Goal: Navigation & Orientation: Understand site structure

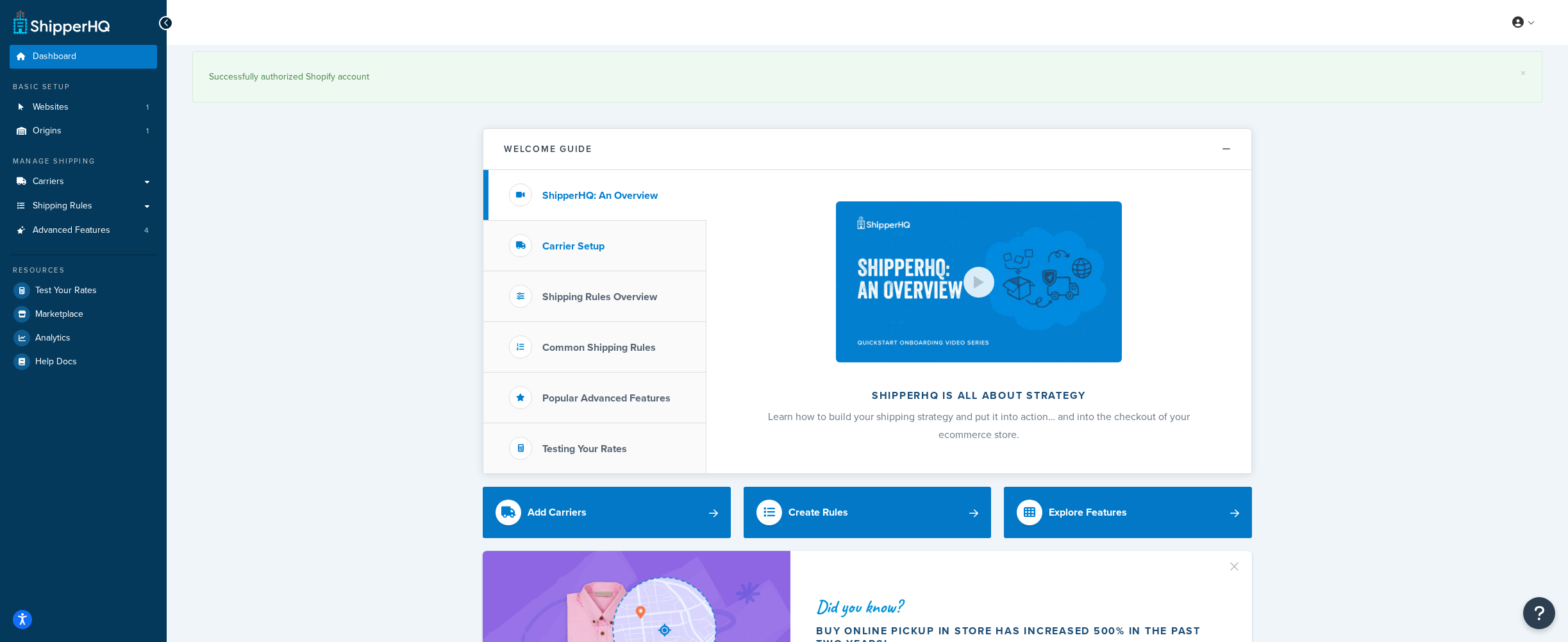
click at [588, 254] on li "Carrier Setup" at bounding box center [594, 246] width 223 height 51
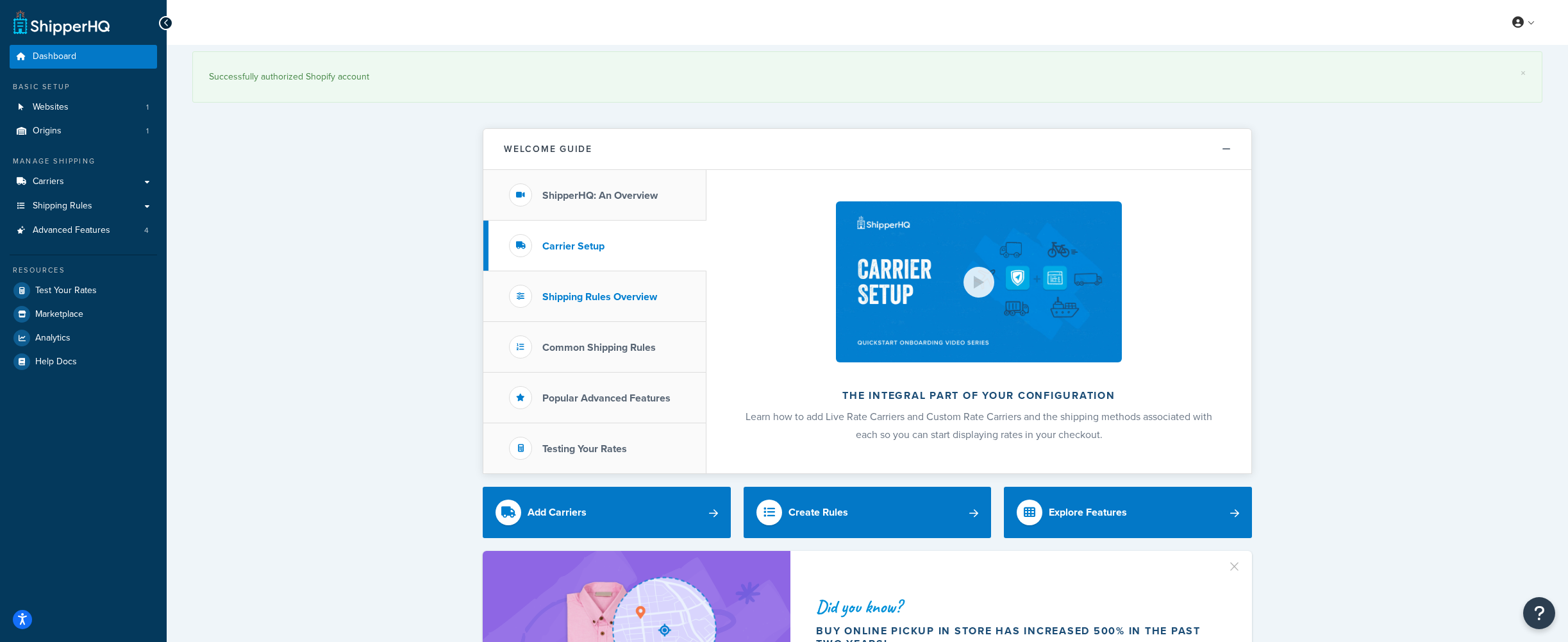
click at [589, 287] on li "Shipping Rules Overview" at bounding box center [594, 297] width 223 height 51
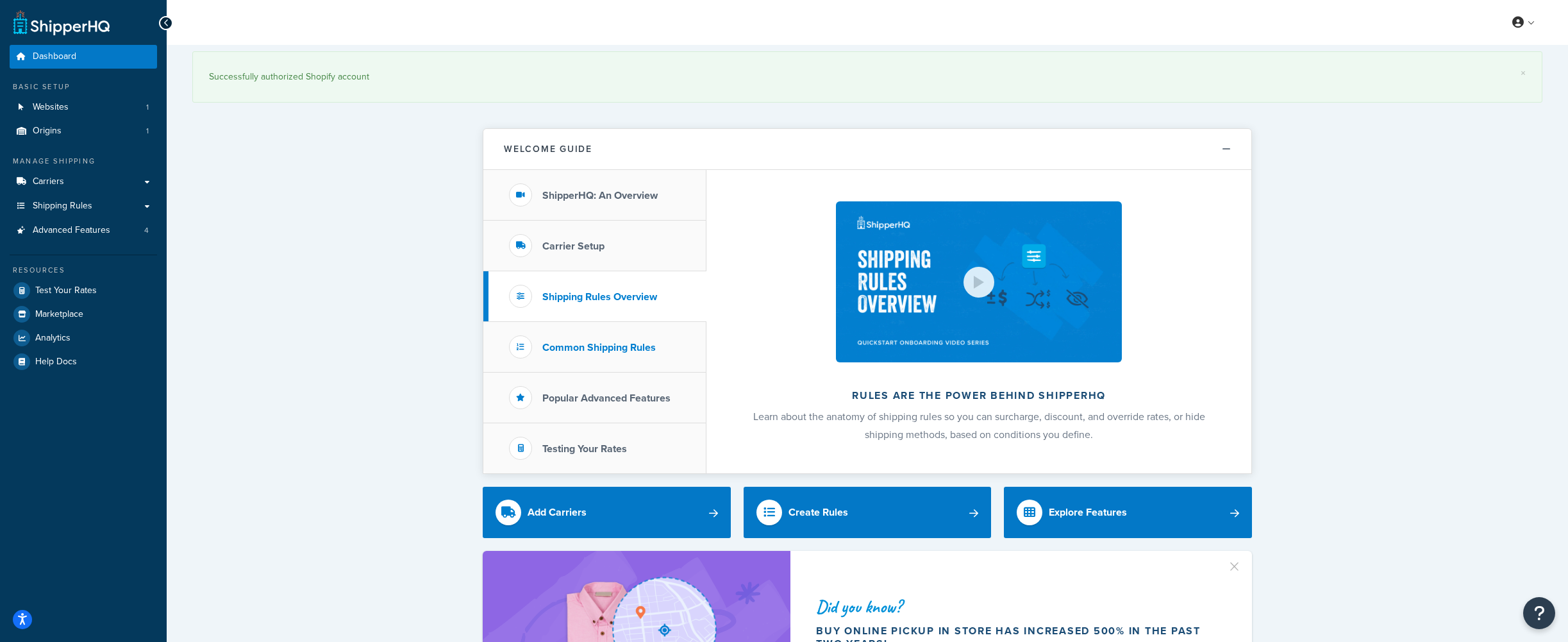
click at [579, 343] on h3 "Common Shipping Rules" at bounding box center [599, 347] width 113 height 11
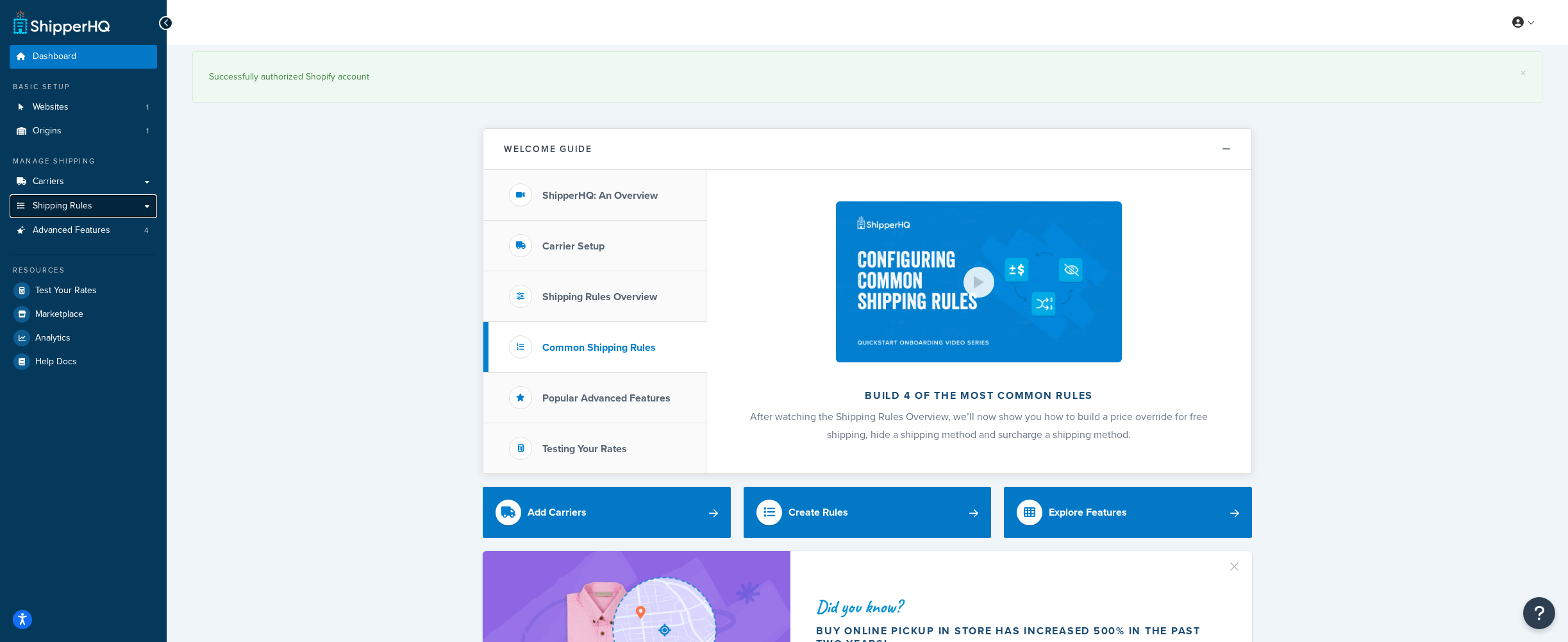
click at [81, 209] on span "Shipping Rules" at bounding box center [62, 206] width 59 height 11
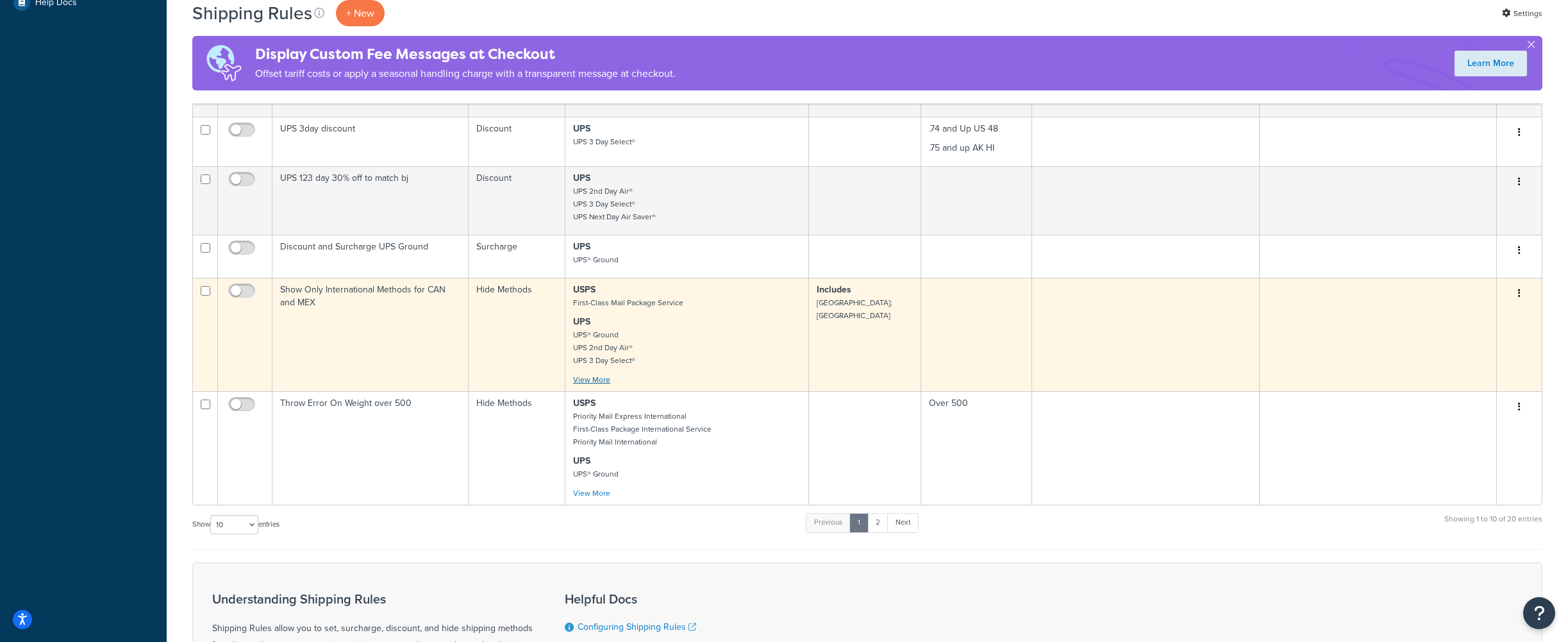
scroll to position [499, 0]
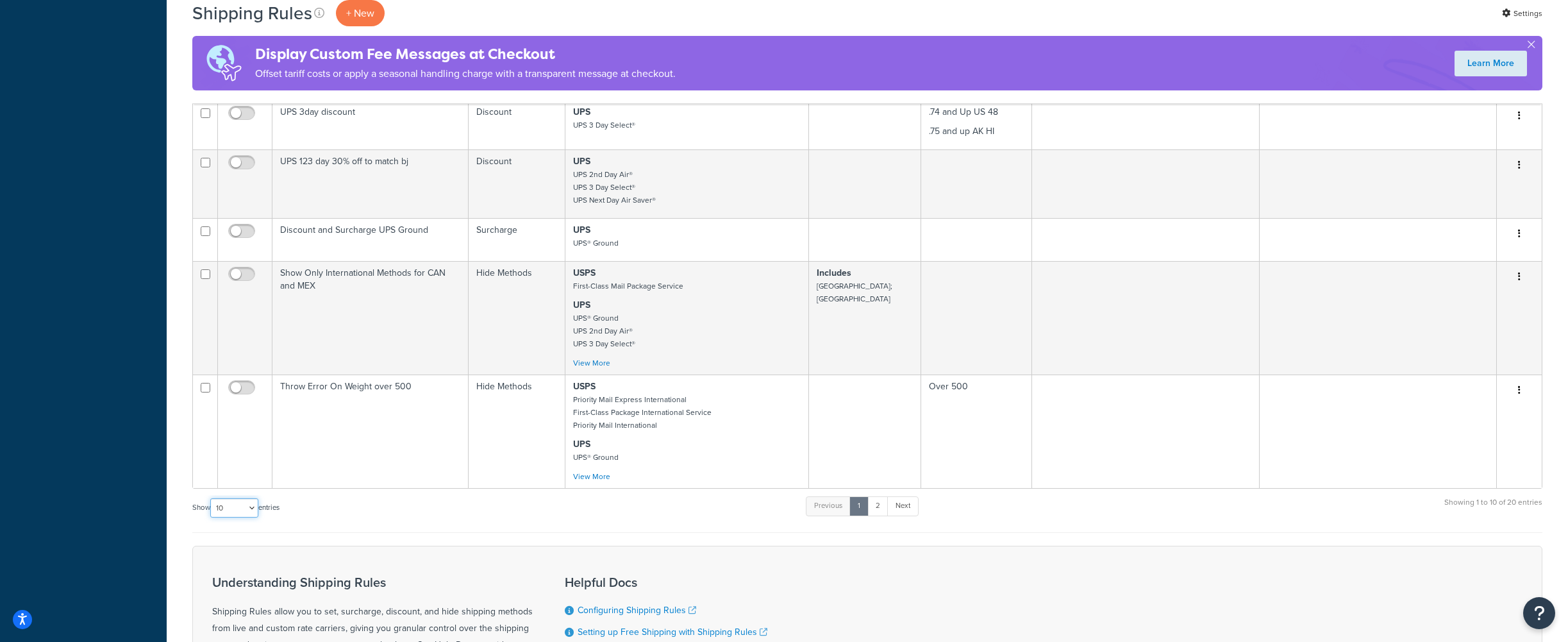
click at [243, 507] on select "10 15 25 50 100 1000" at bounding box center [235, 507] width 48 height 19
select select "100"
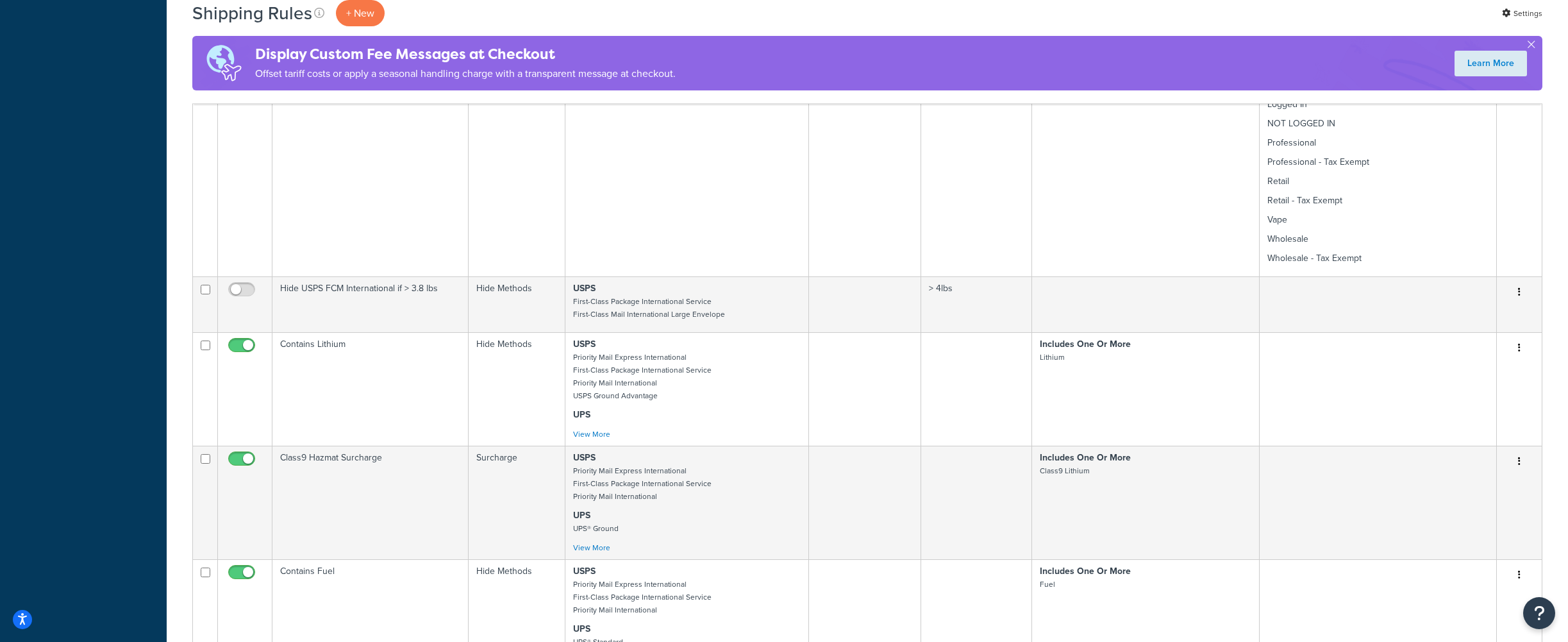
scroll to position [1287, 0]
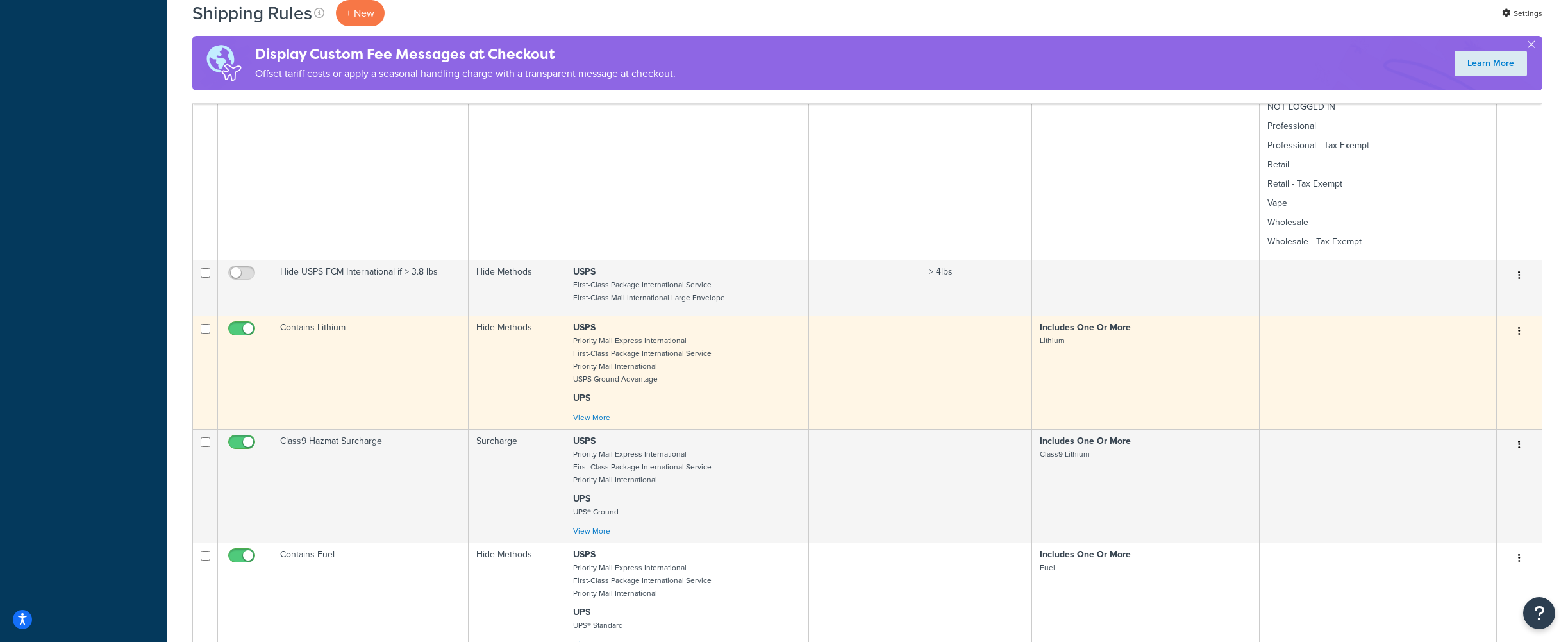
click at [580, 424] on div "USPS Priority Mail Express International First-Class Package International Serv…" at bounding box center [686, 373] width 227 height 103
click at [594, 417] on link "View More" at bounding box center [592, 417] width 37 height 11
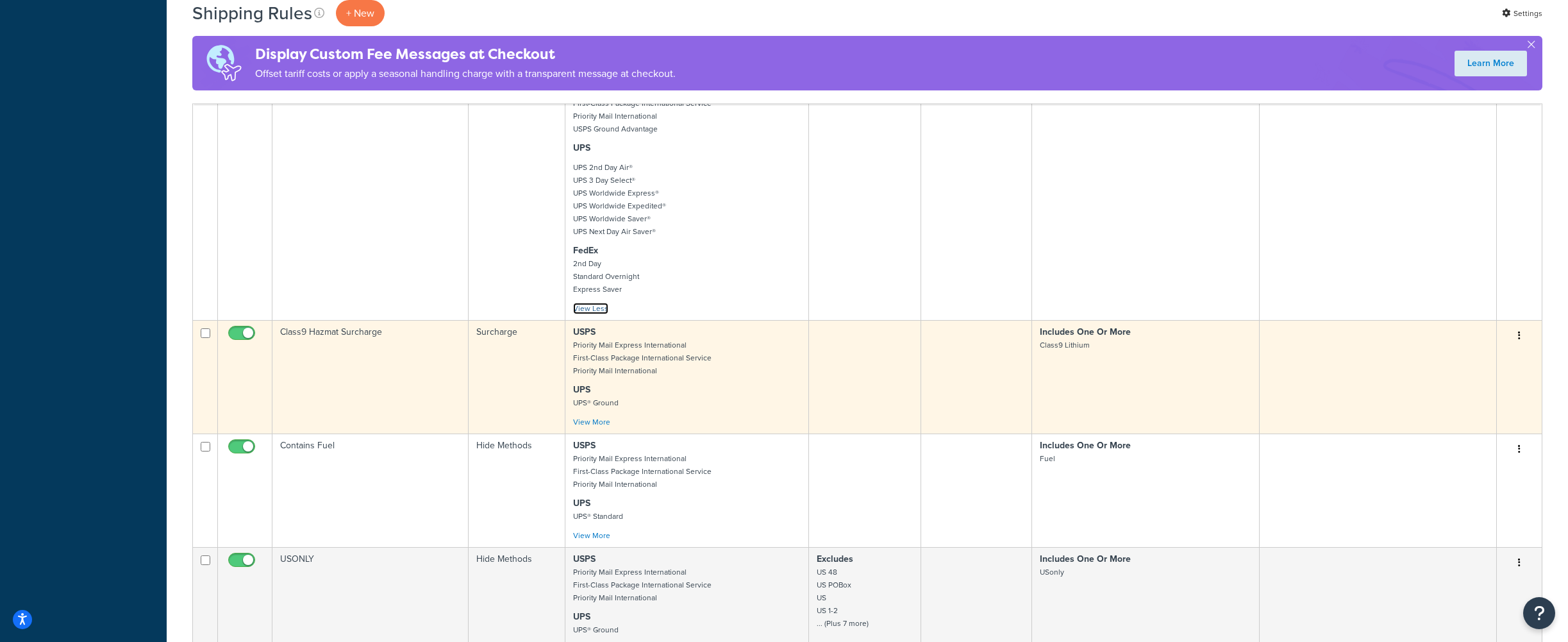
scroll to position [1802, 0]
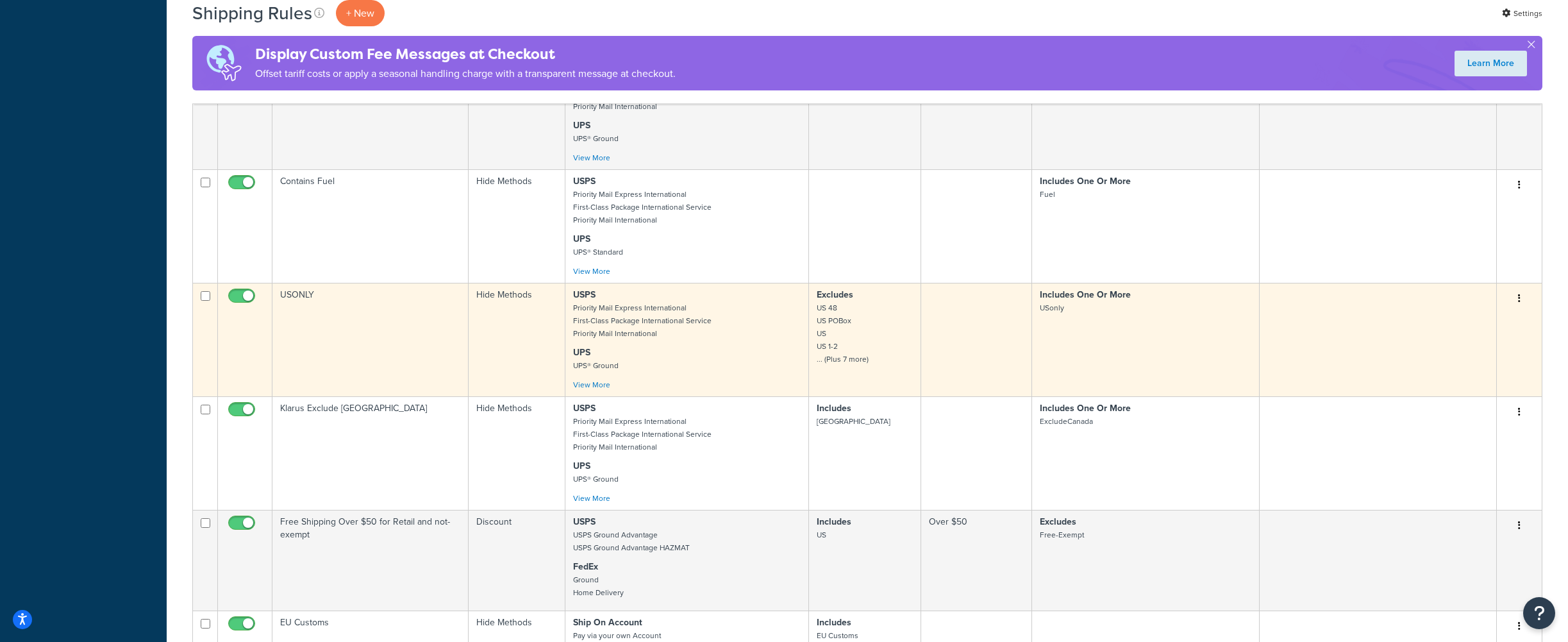
click at [848, 364] on small "US 48 US POBox US US 1-2 ... (Plus 7 more)" at bounding box center [842, 333] width 52 height 63
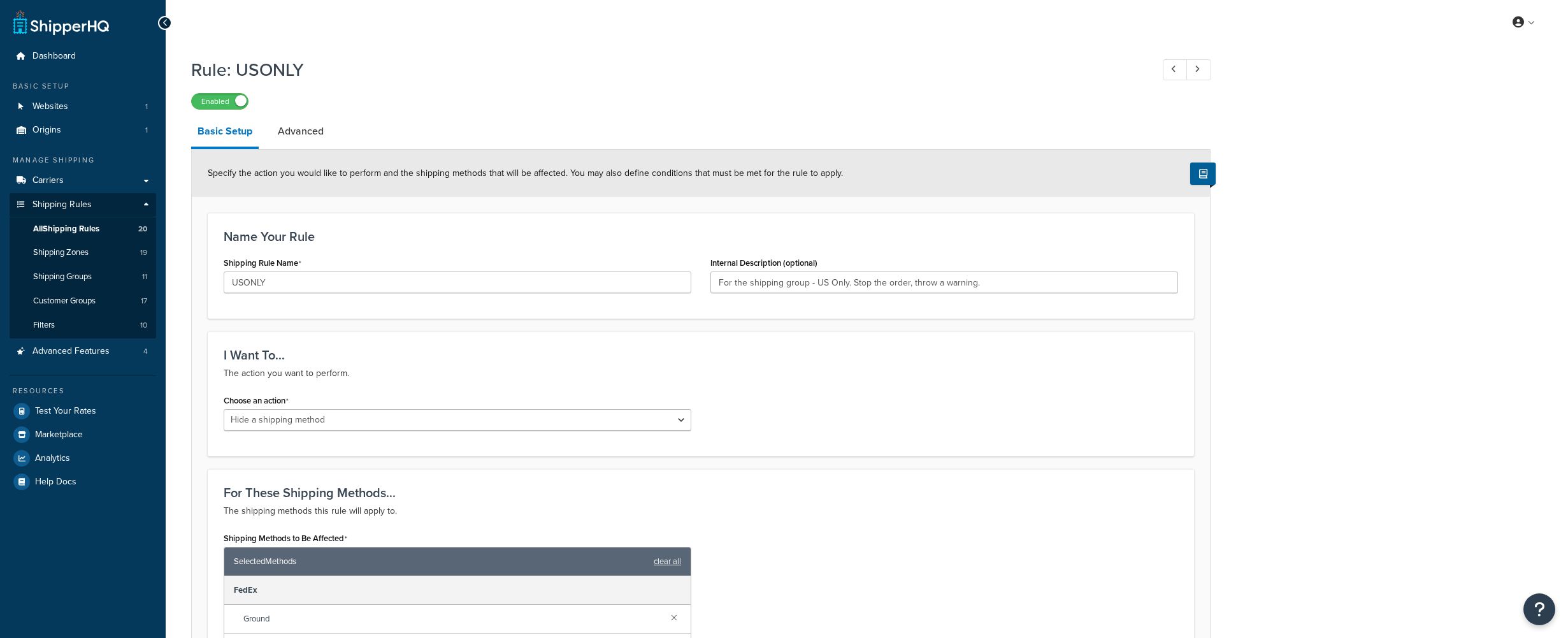
select select "HIDE"
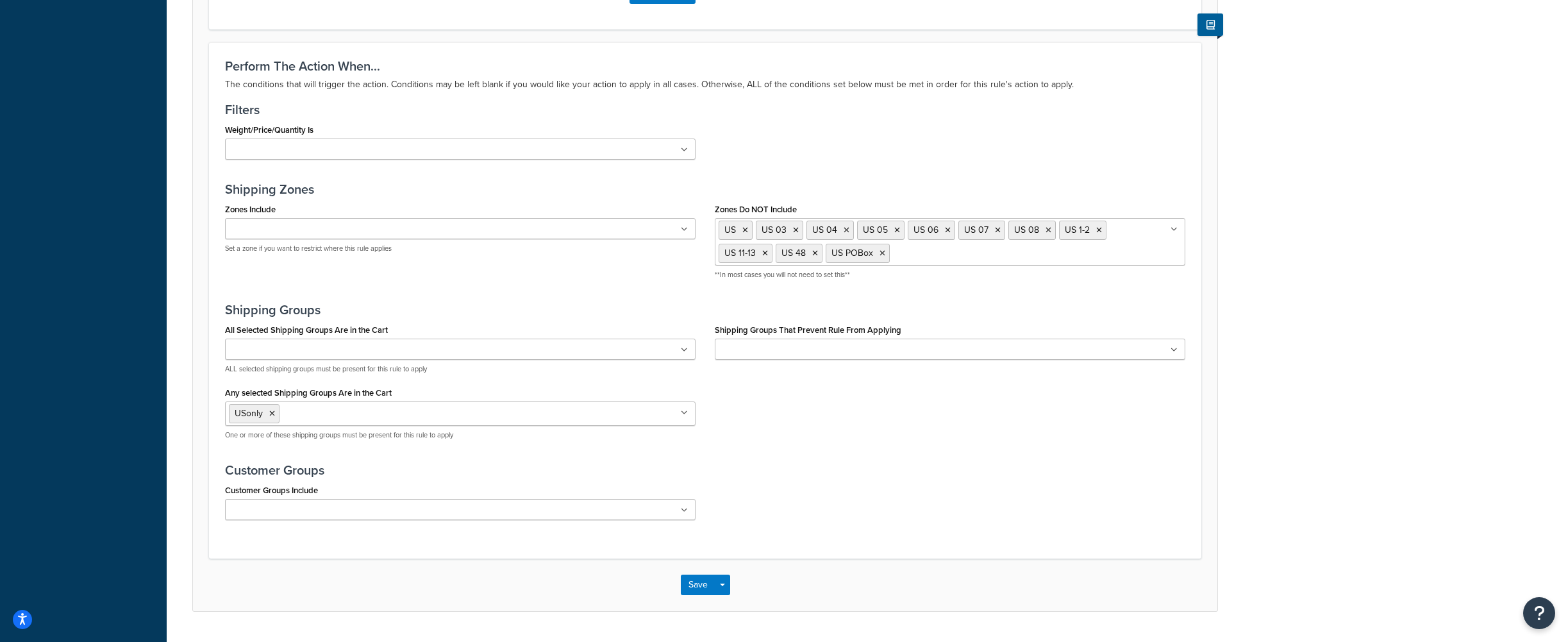
scroll to position [893, 0]
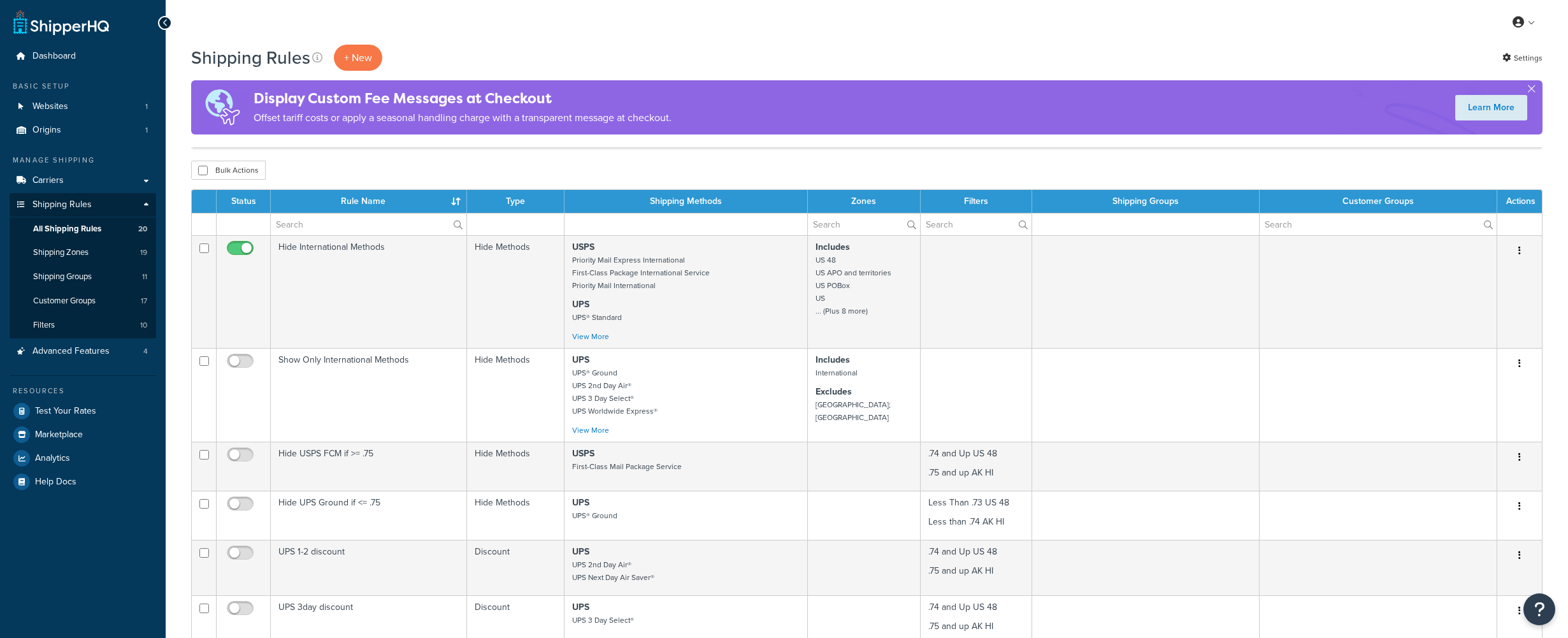
select select "100"
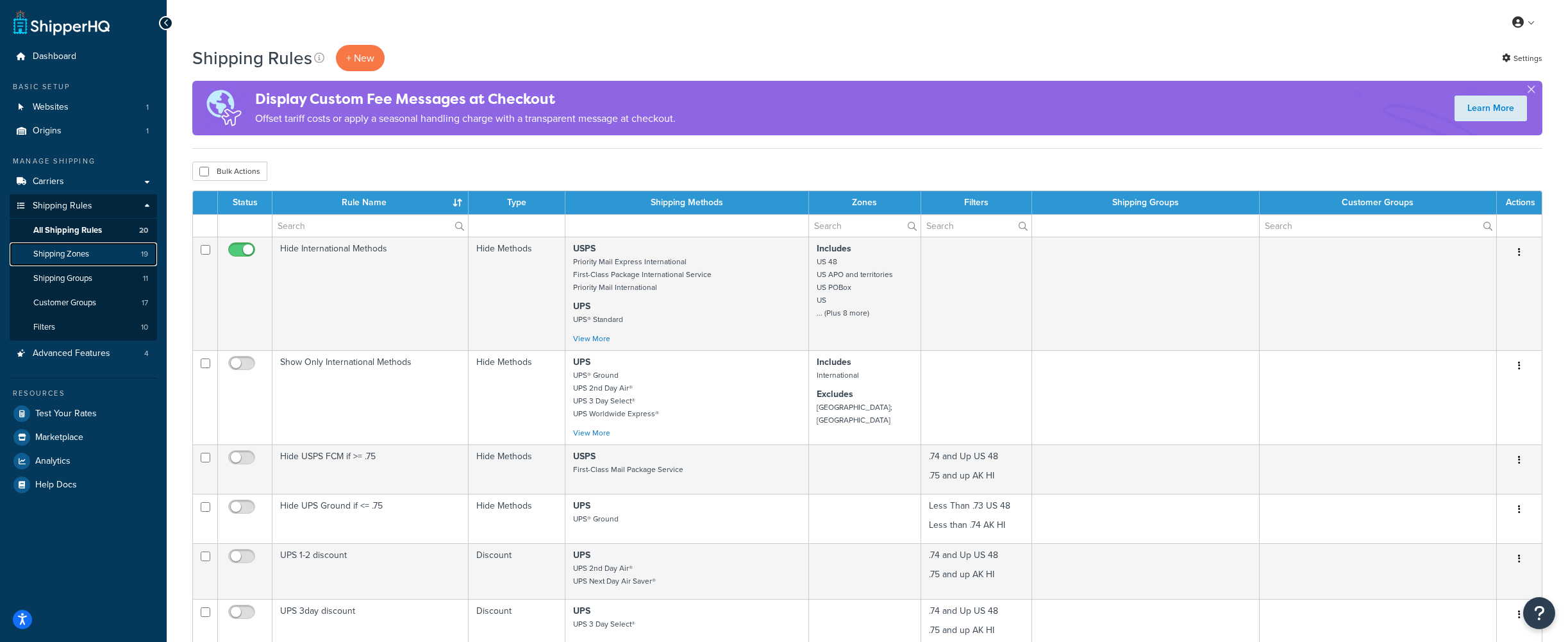
click at [83, 261] on link "Shipping Zones 19" at bounding box center [83, 255] width 147 height 24
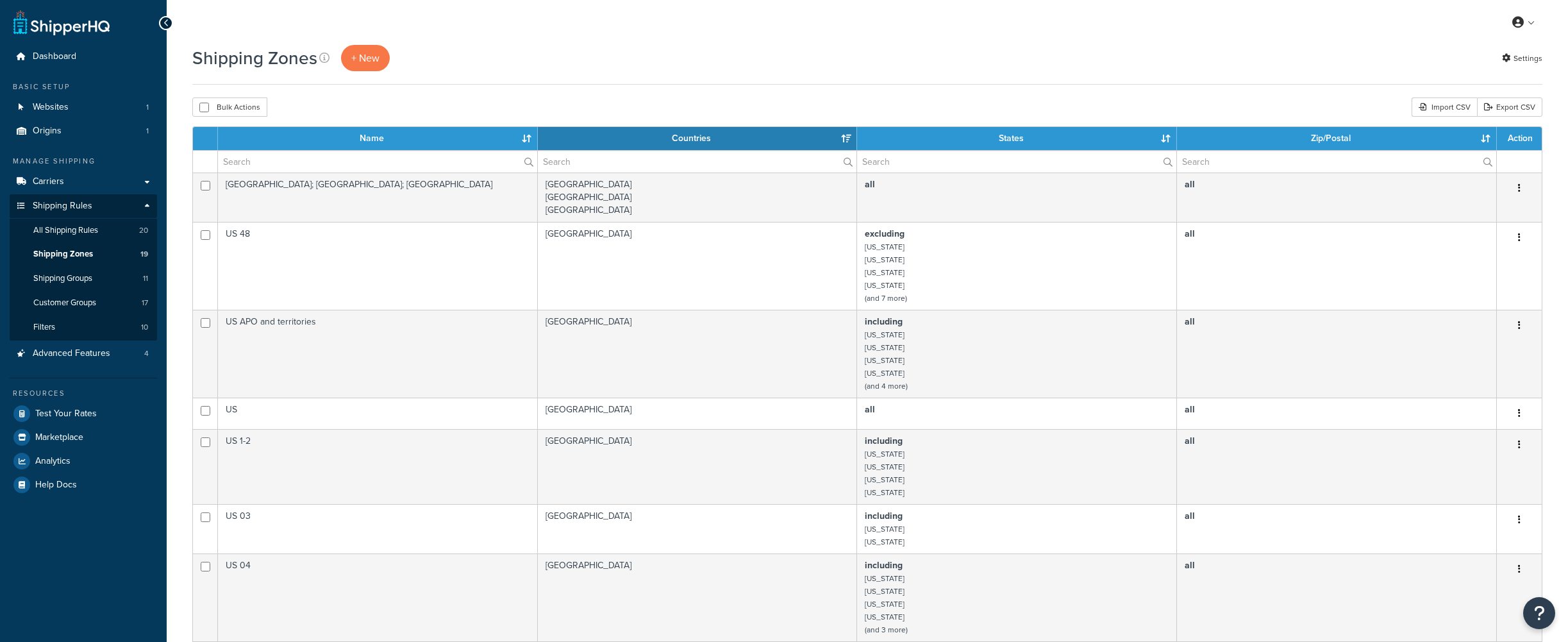
select select "15"
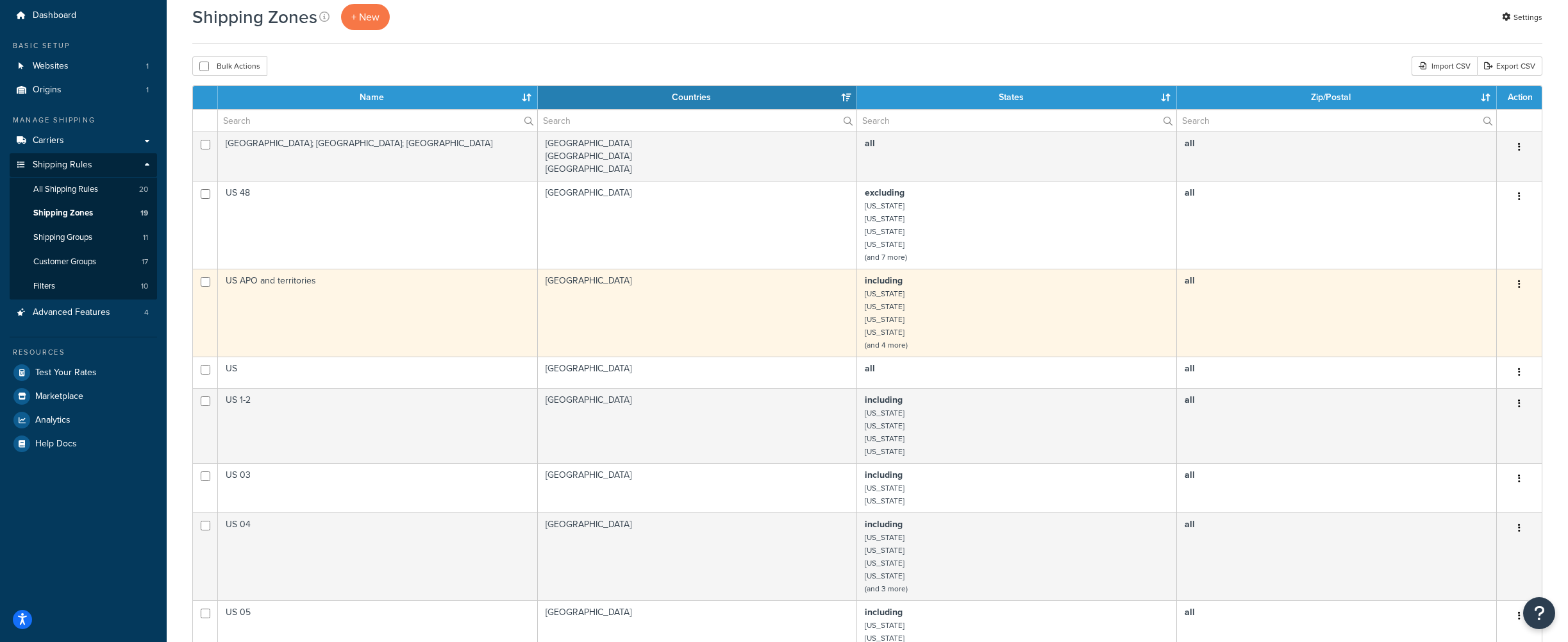
scroll to position [49, 0]
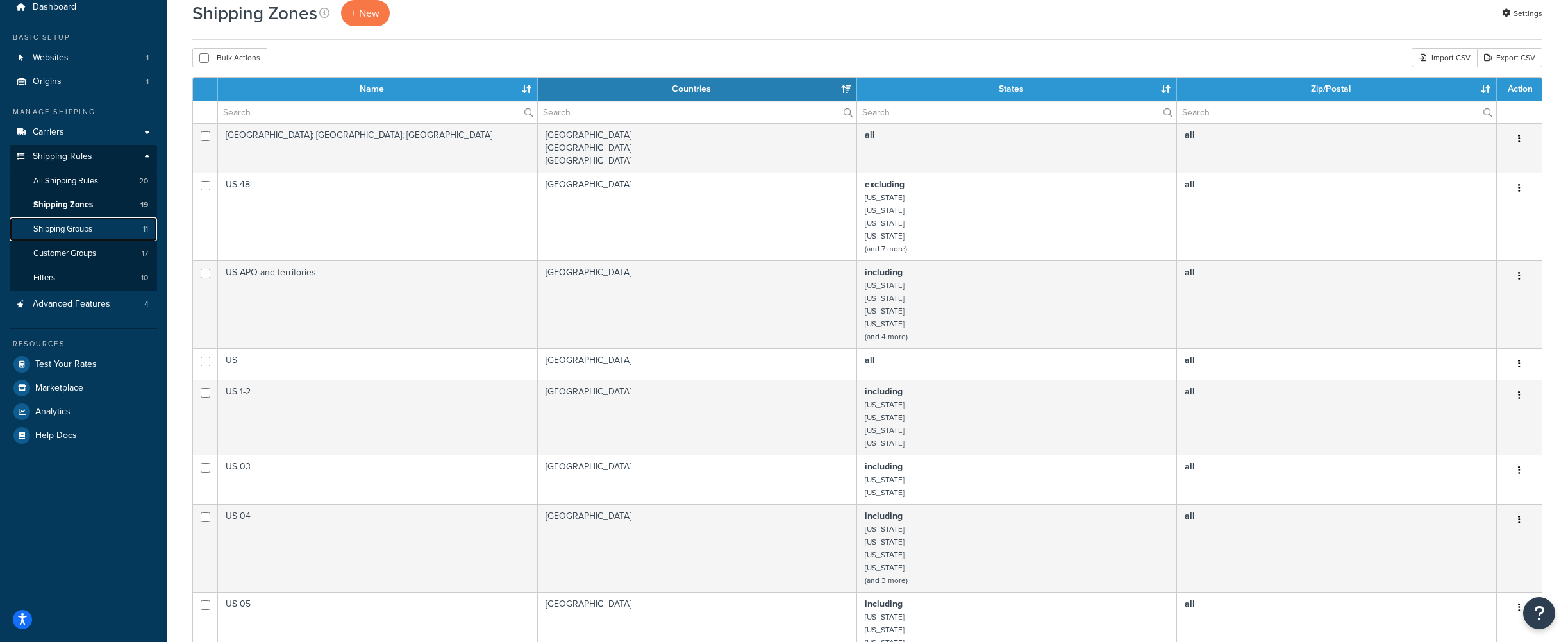
click at [91, 228] on span "Shipping Groups" at bounding box center [63, 229] width 59 height 11
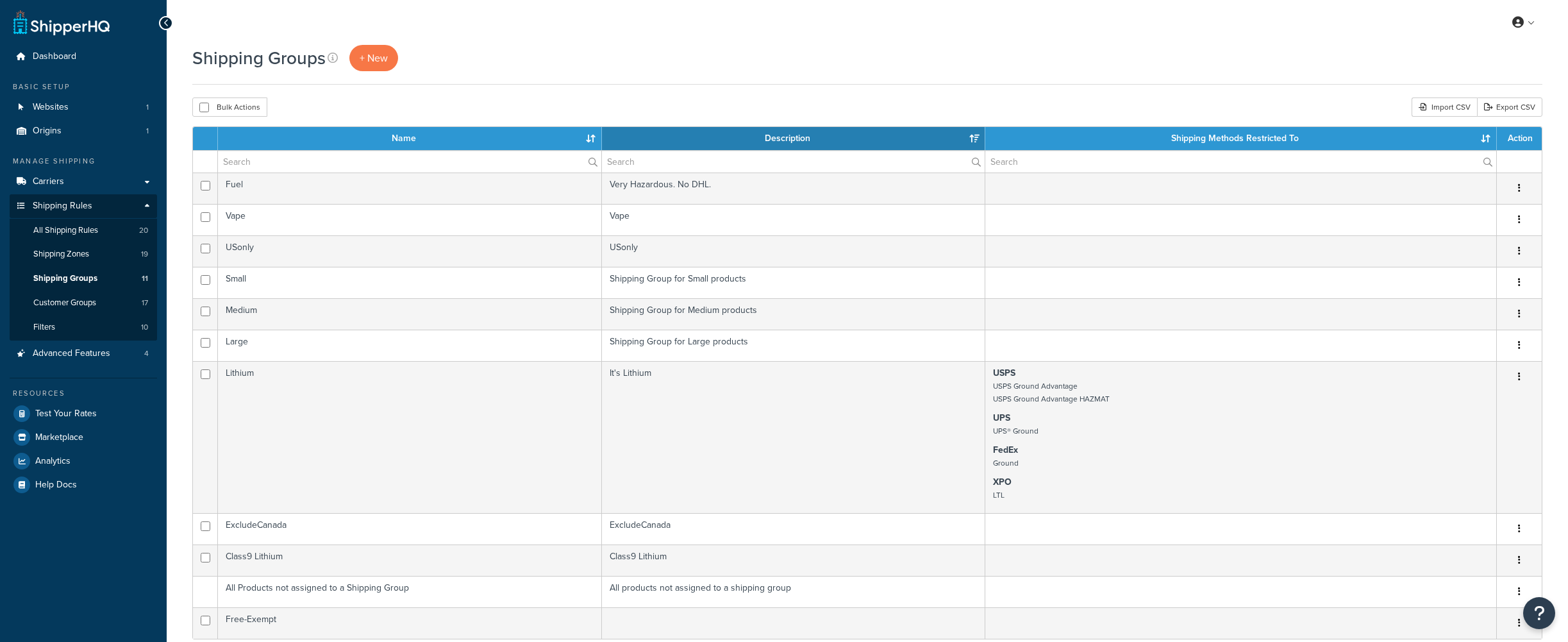
select select "15"
click at [93, 299] on span "Customer Groups" at bounding box center [65, 303] width 63 height 11
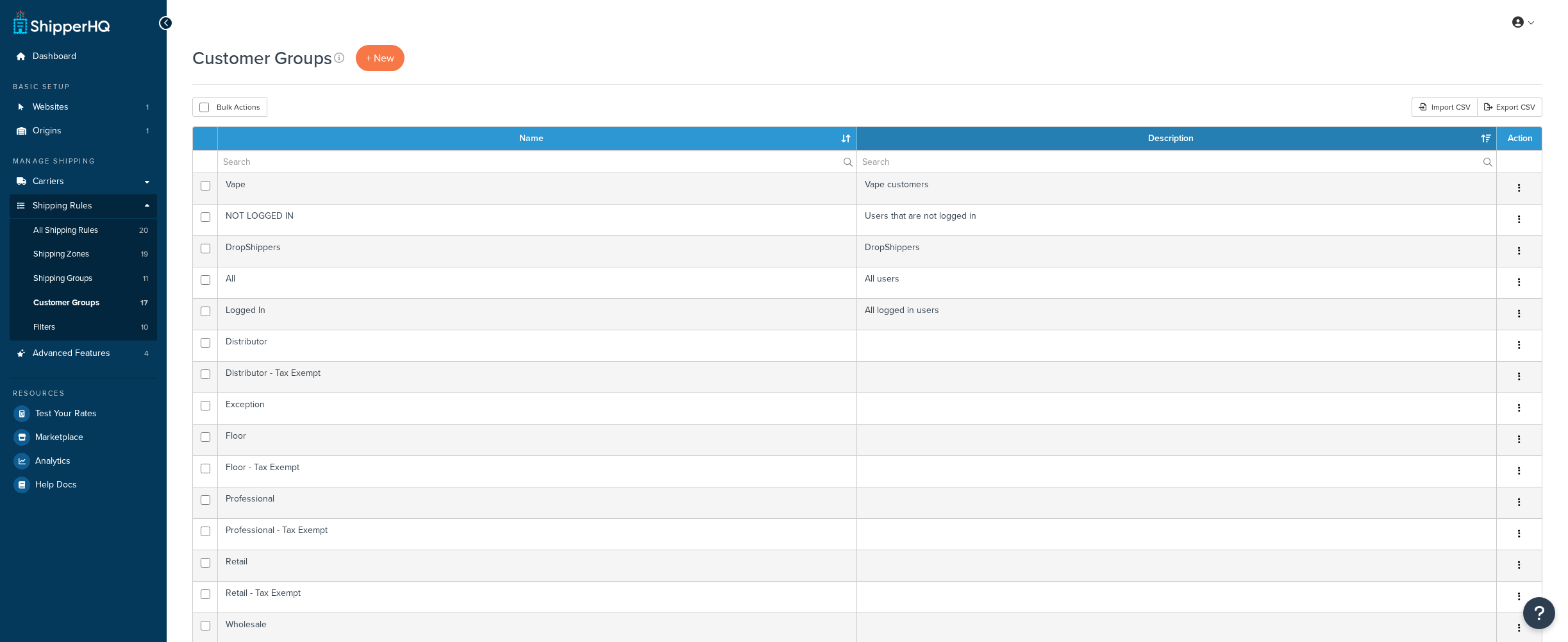
select select "15"
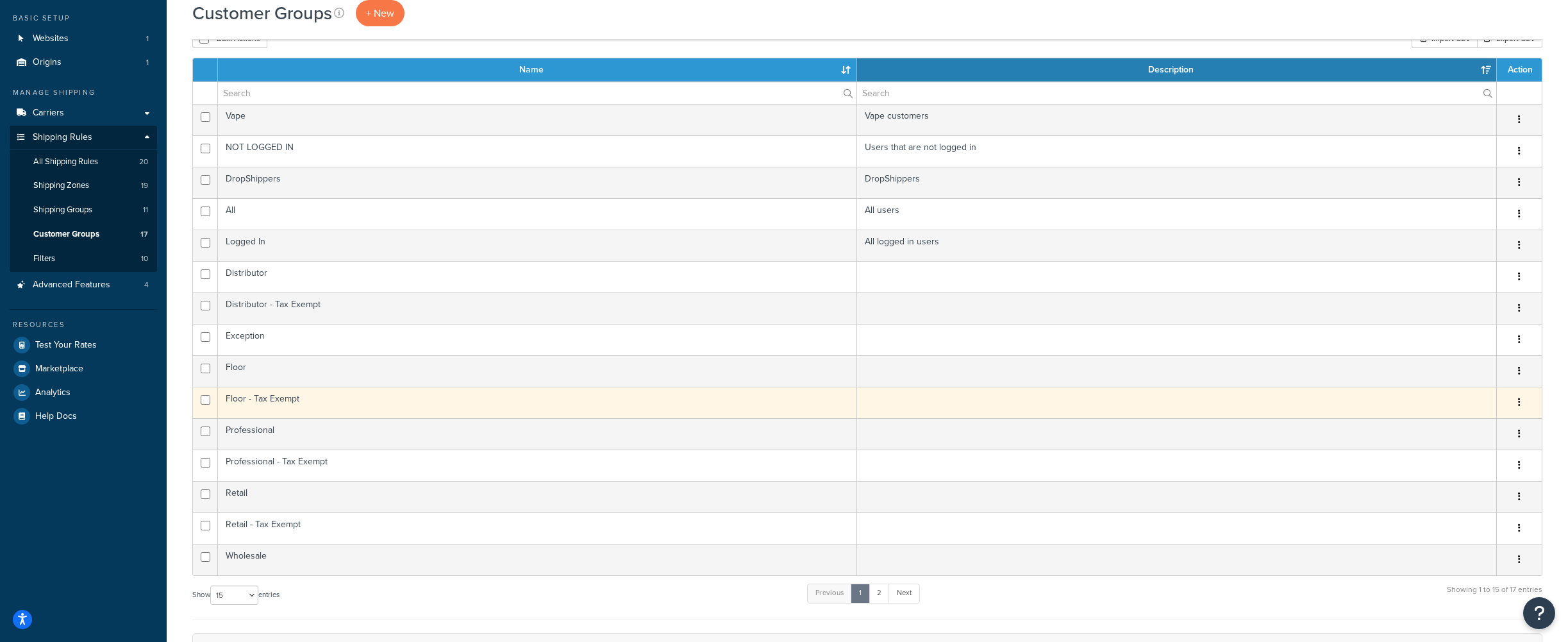
scroll to position [3, 0]
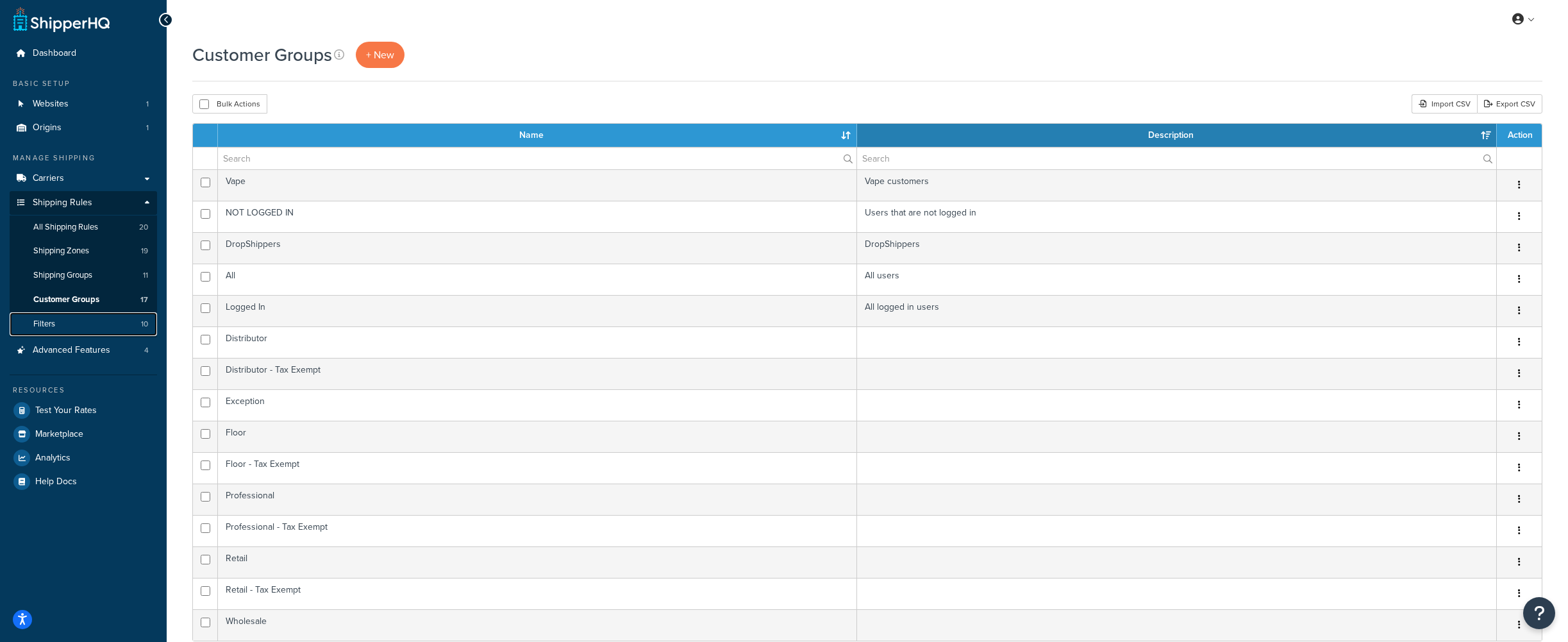
click at [75, 325] on link "Filters 10" at bounding box center [83, 324] width 147 height 24
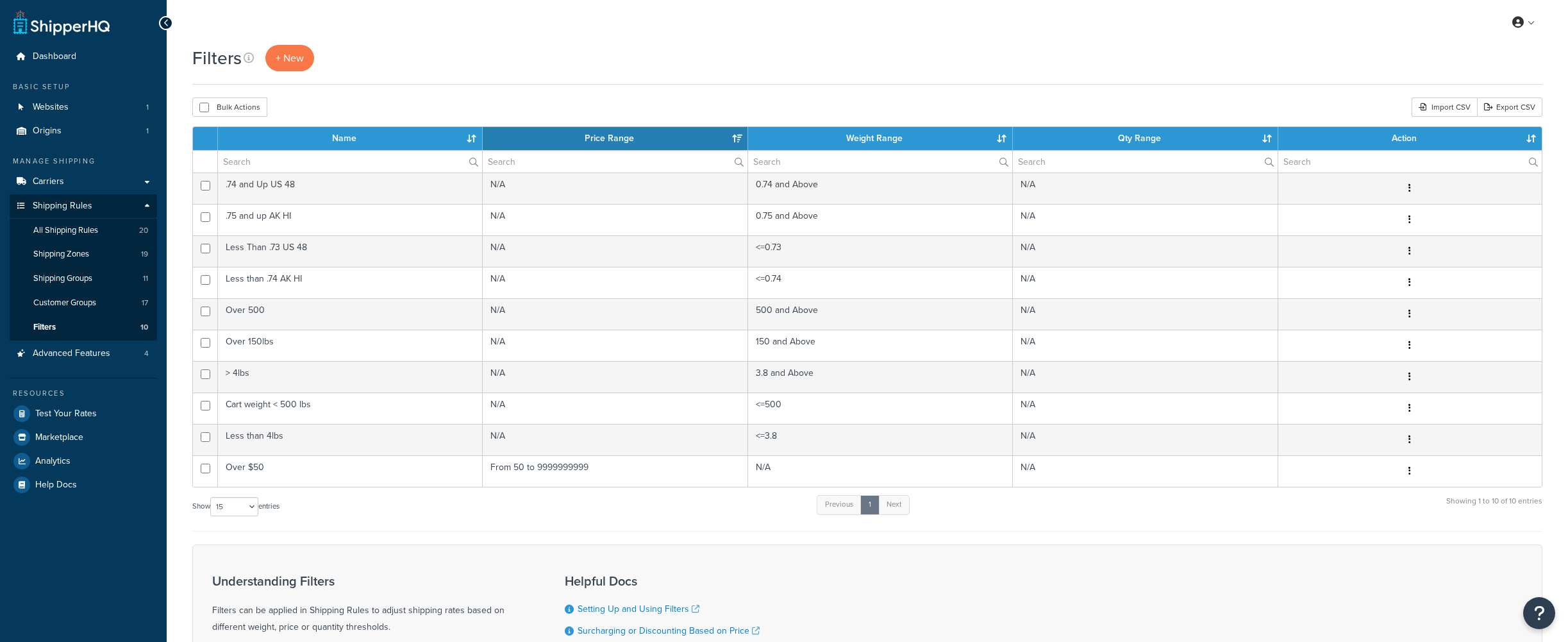
select select "15"
click at [78, 353] on span "Advanced Features" at bounding box center [71, 353] width 77 height 11
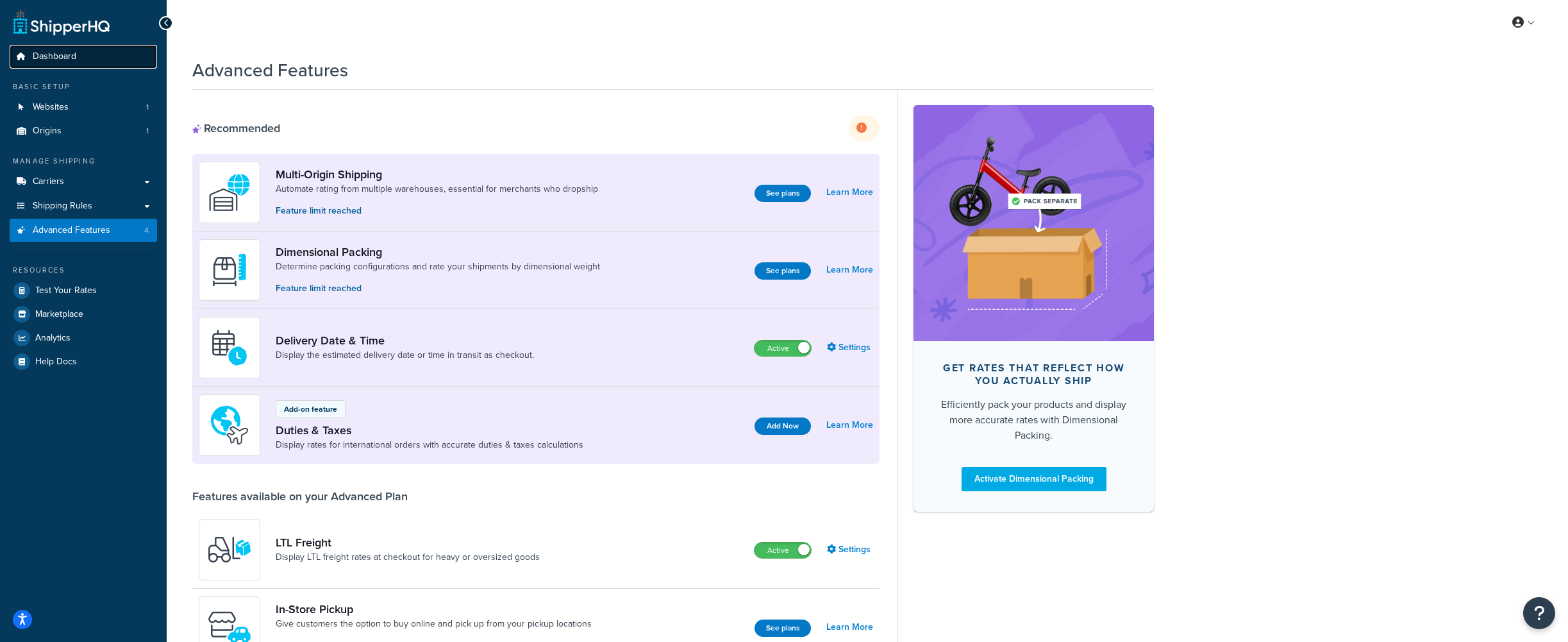
click at [70, 59] on span "Dashboard" at bounding box center [54, 57] width 43 height 11
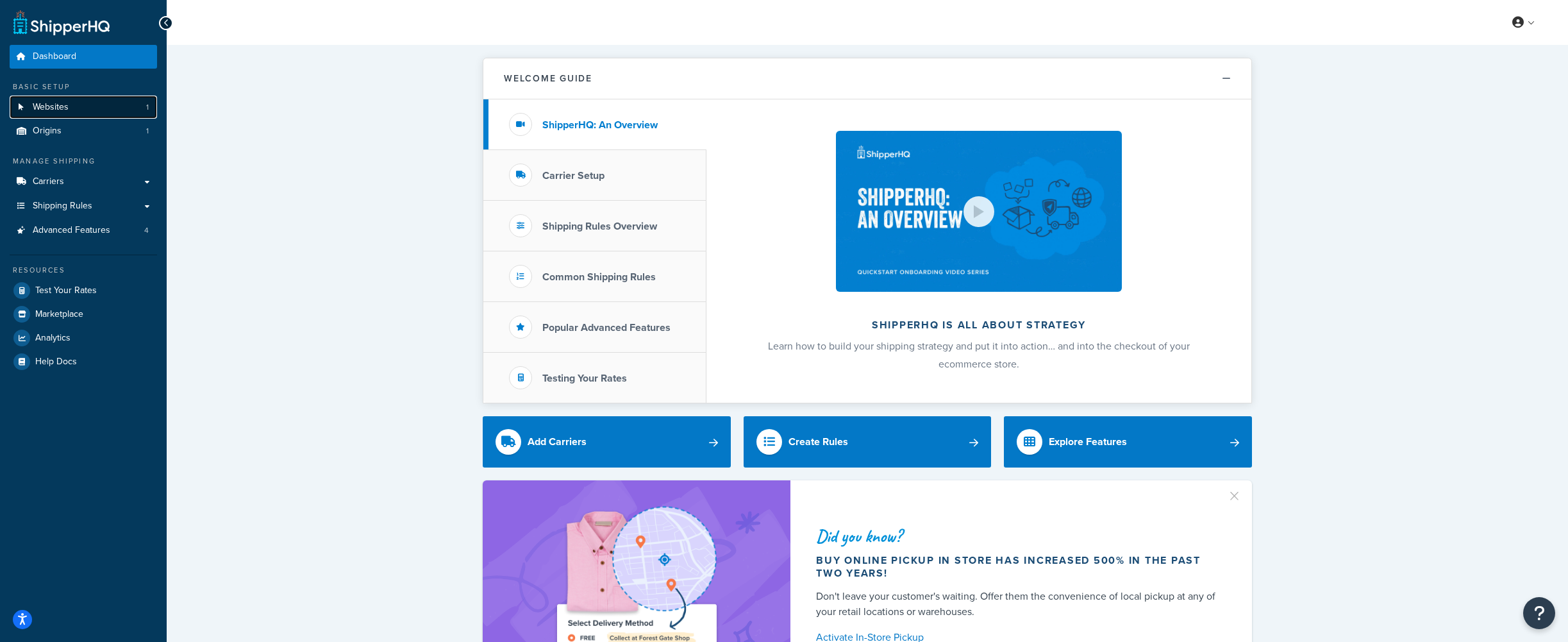
click at [57, 106] on span "Websites" at bounding box center [51, 107] width 36 height 11
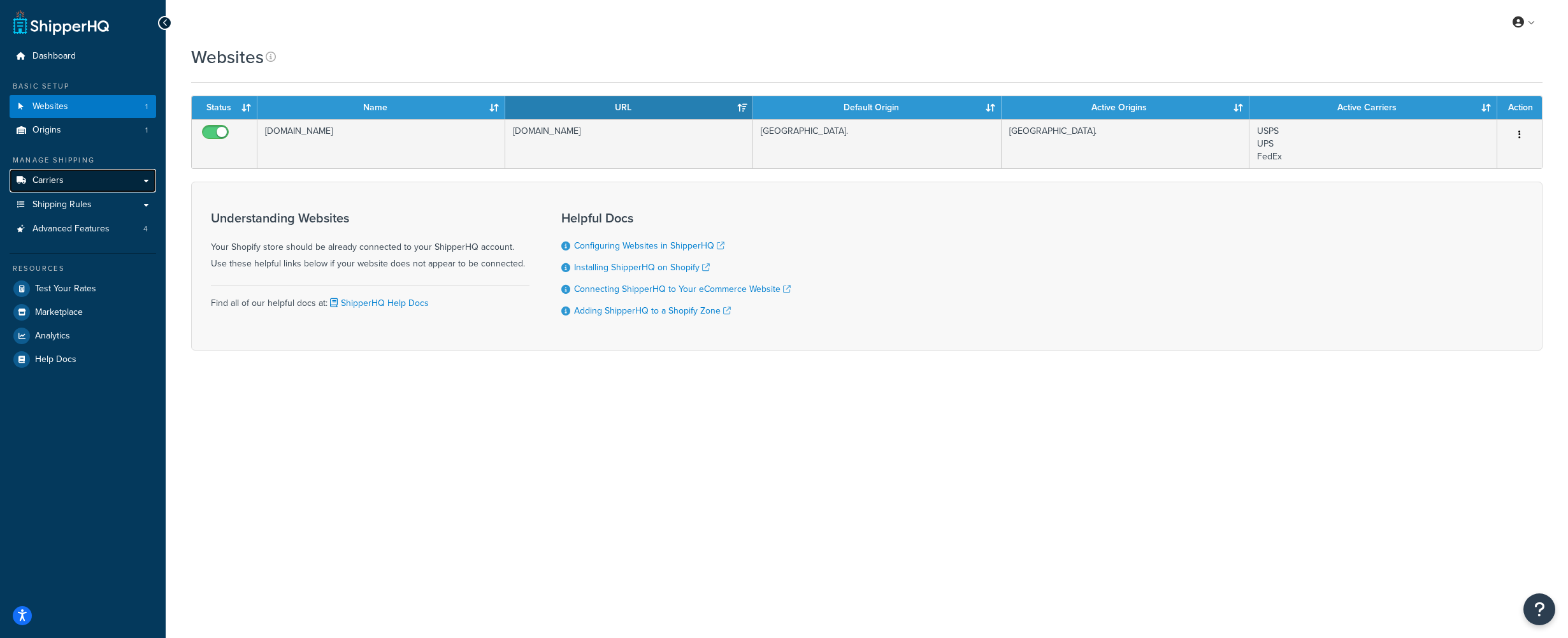
click at [74, 179] on link "Carriers" at bounding box center [82, 181] width 146 height 24
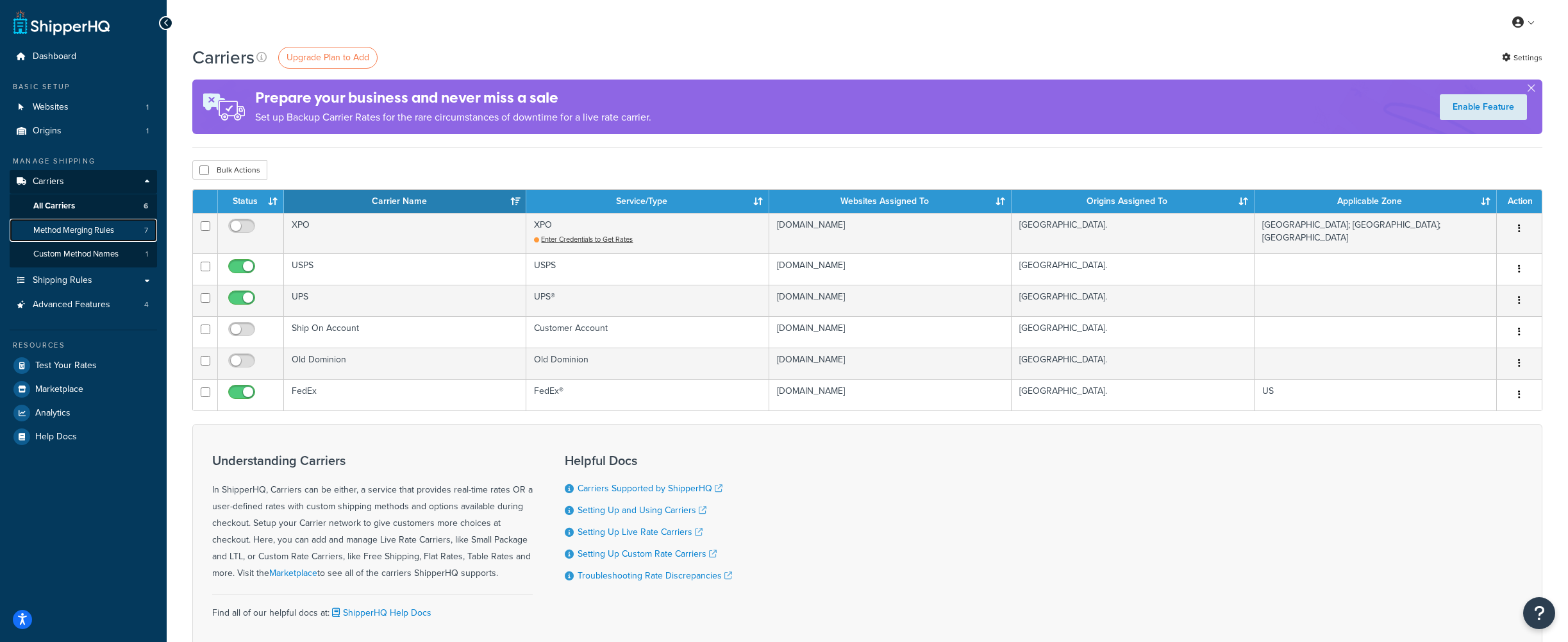
click at [80, 225] on span "Method Merging Rules" at bounding box center [73, 231] width 81 height 11
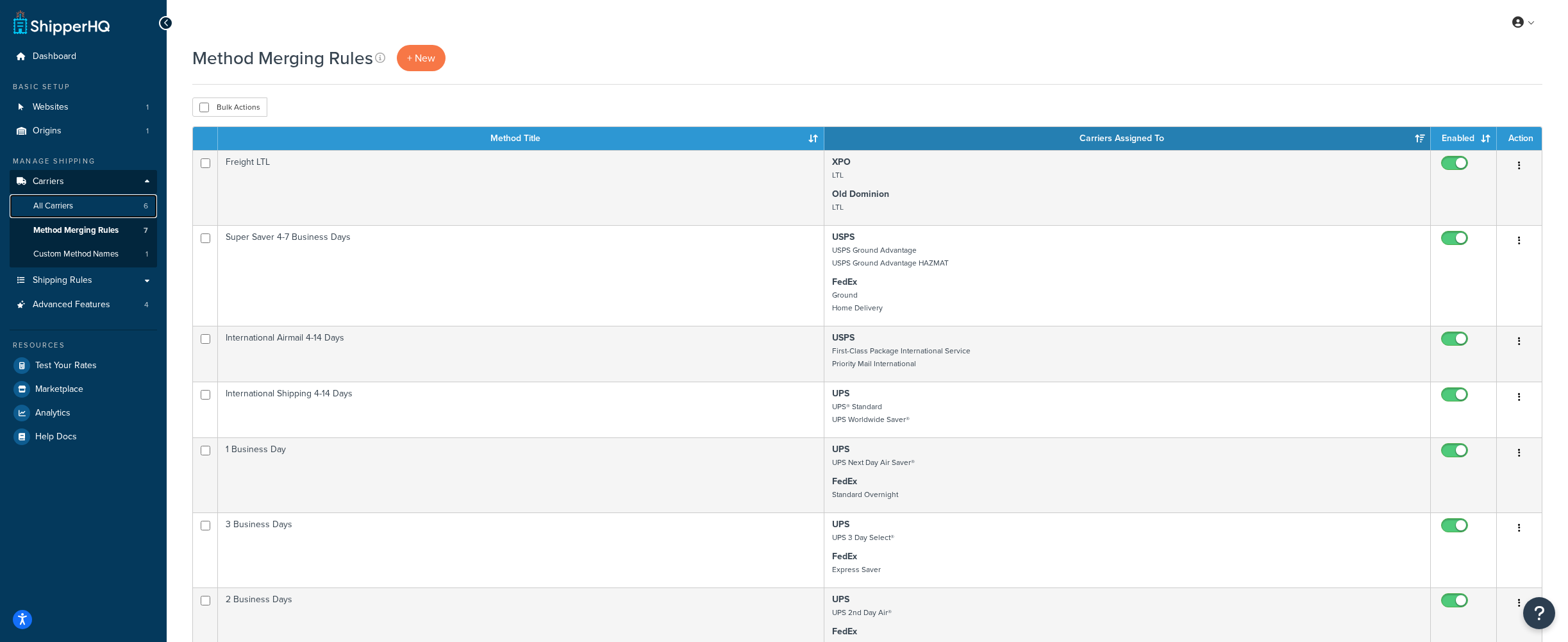
click at [109, 200] on link "All Carriers 6" at bounding box center [83, 206] width 147 height 24
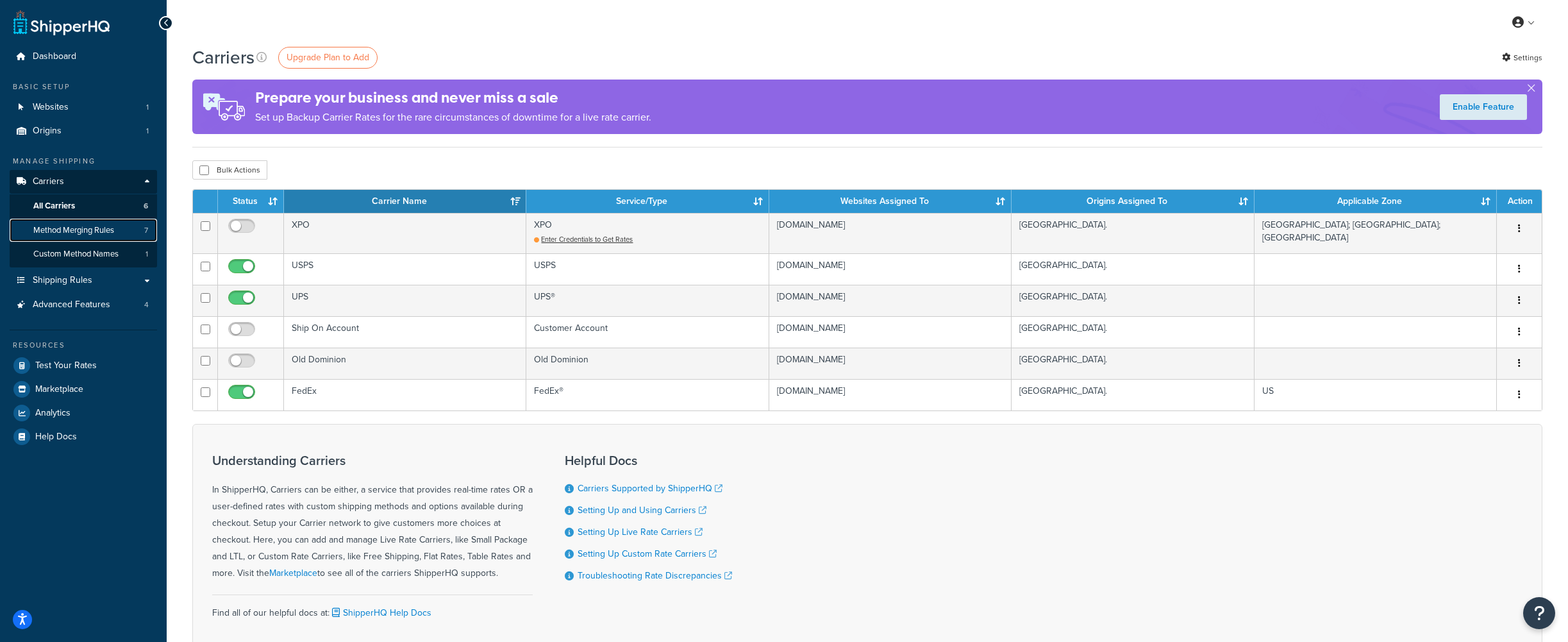
click at [67, 228] on span "Method Merging Rules" at bounding box center [73, 231] width 81 height 11
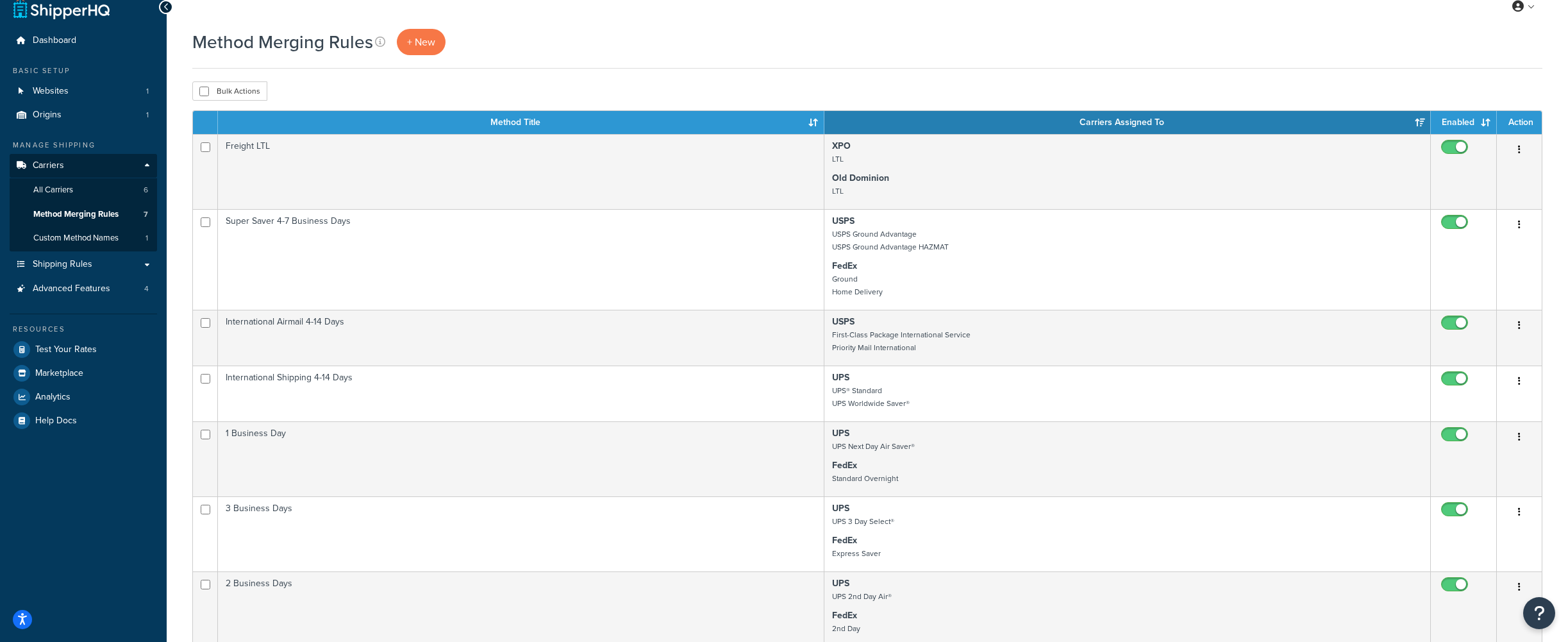
scroll to position [57, 0]
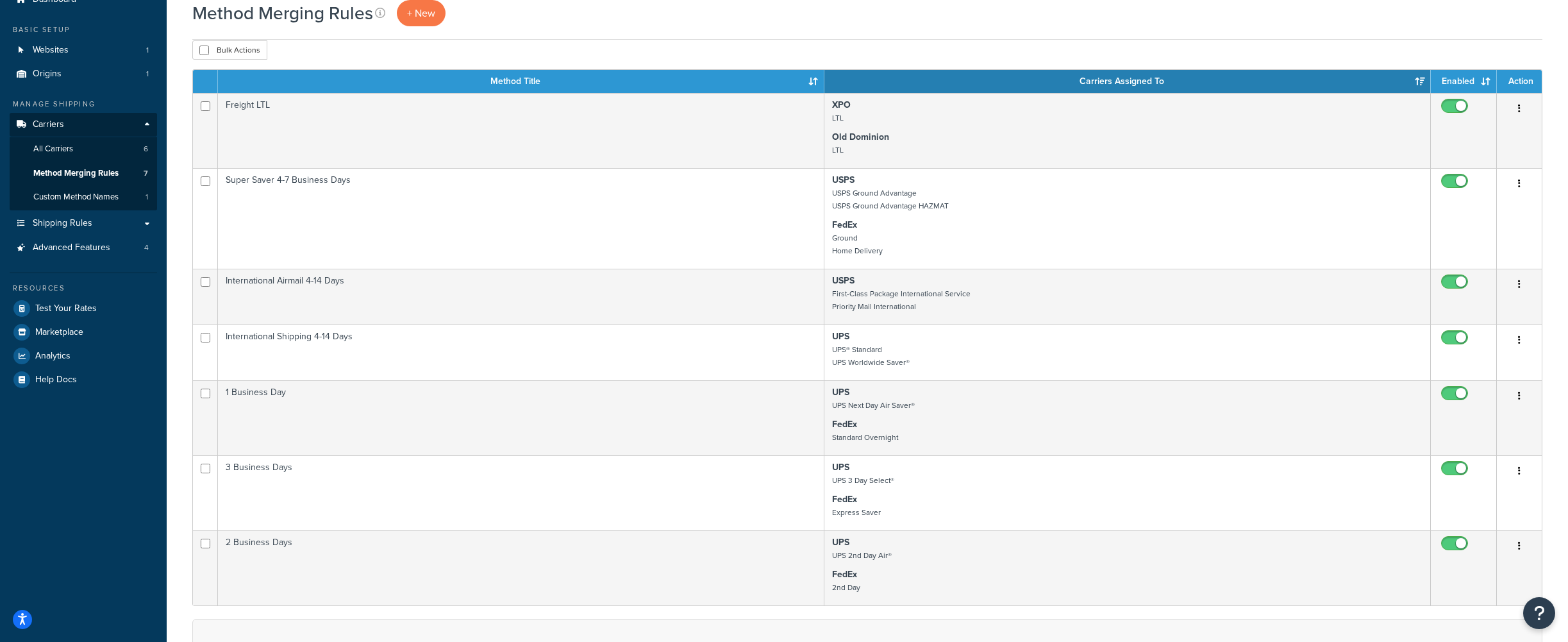
click at [1197, 76] on th "Carriers Assigned To" at bounding box center [1128, 81] width 606 height 23
